Goal: Task Accomplishment & Management: Manage account settings

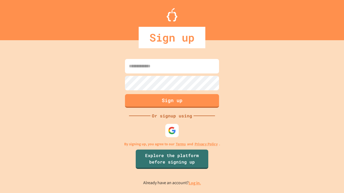
click at [195, 183] on link "Log in." at bounding box center [194, 183] width 12 height 6
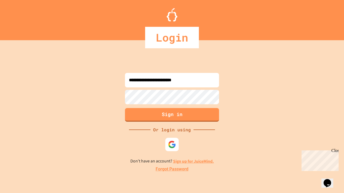
type input "**********"
